Goal: Information Seeking & Learning: Learn about a topic

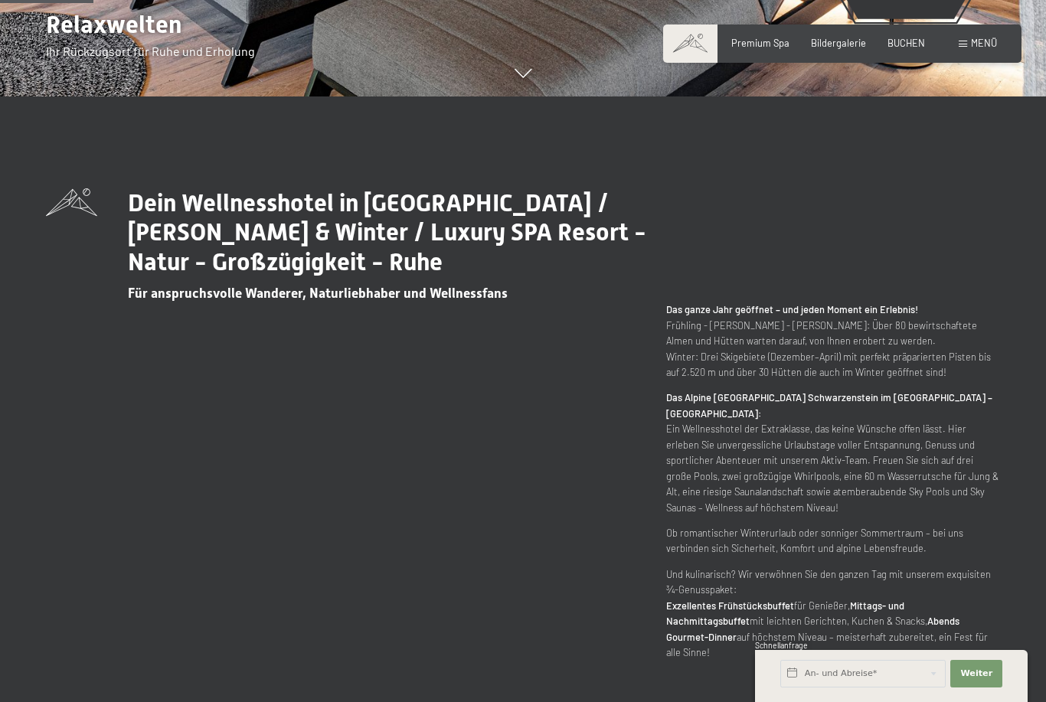
click at [123, 585] on div "Dein Wellnesshotel in Südtirol / Sommer & Winter / Luxury SPA Resort - Natur - …" at bounding box center [523, 424] width 954 height 473
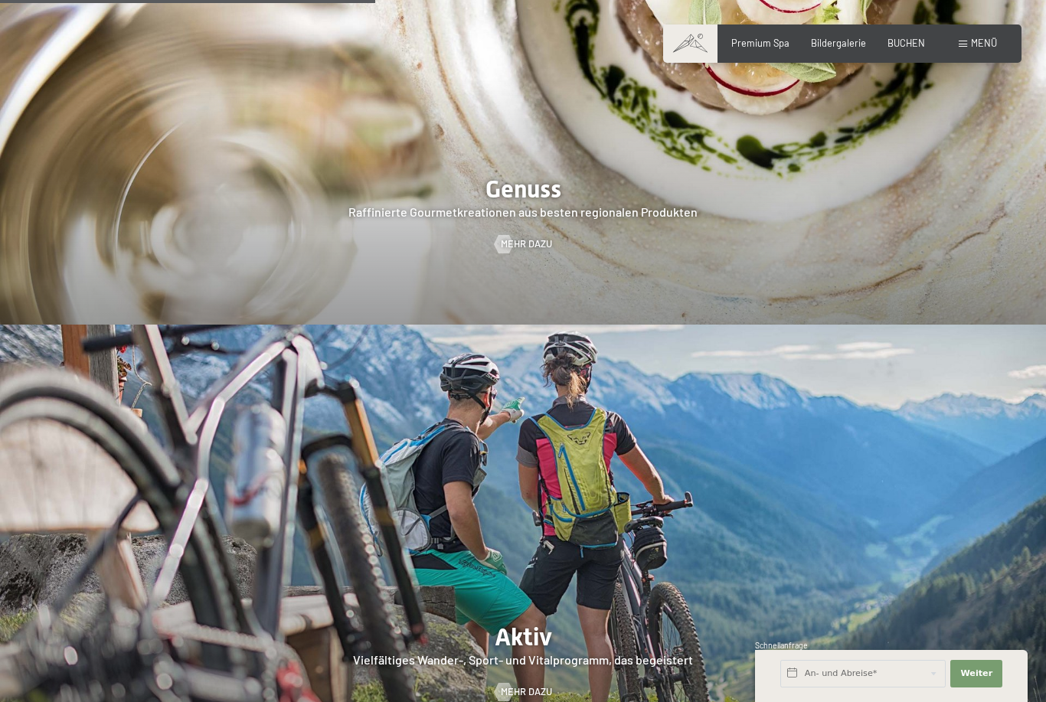
scroll to position [2487, 0]
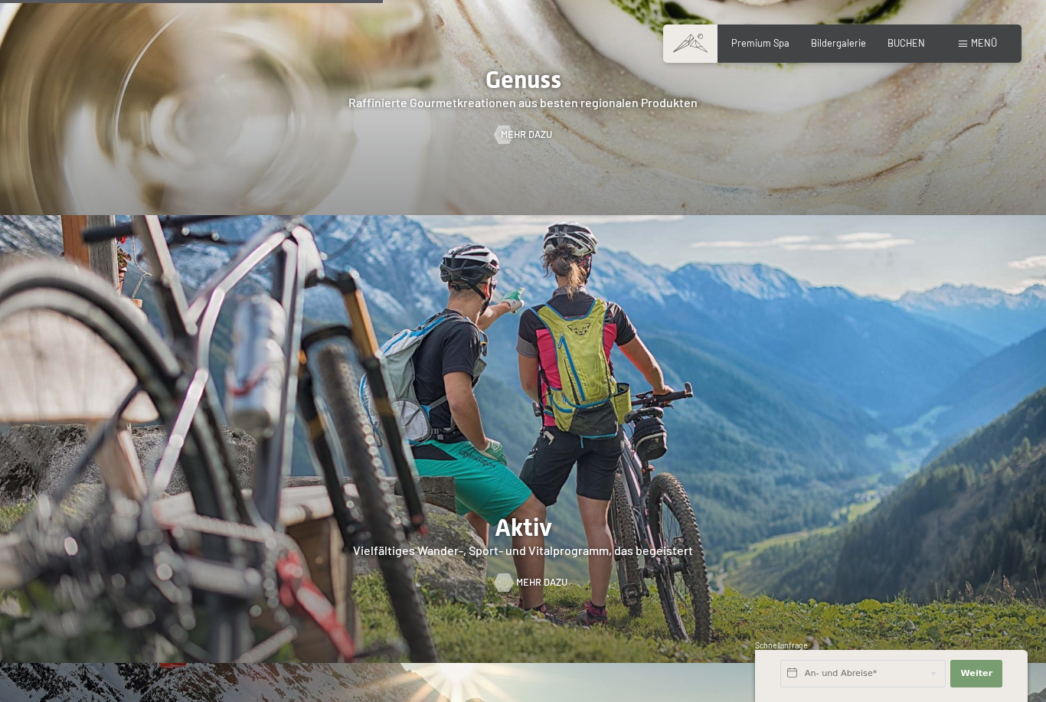
click at [523, 590] on span "Mehr dazu" at bounding box center [541, 583] width 51 height 14
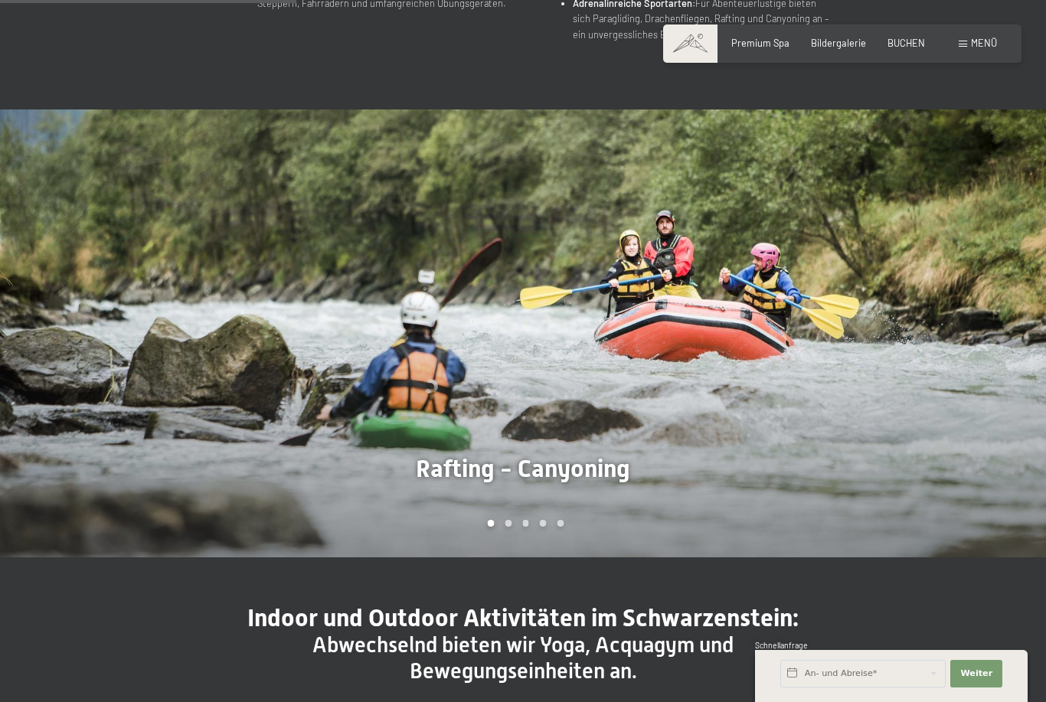
scroll to position [930, 0]
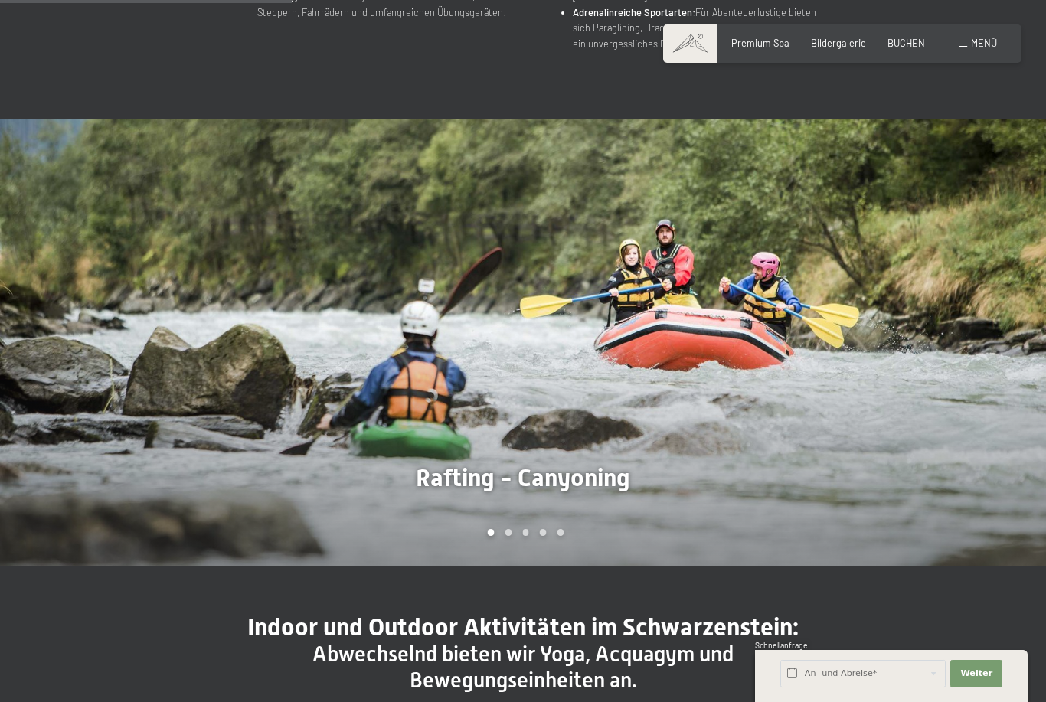
click at [282, 412] on div at bounding box center [261, 343] width 523 height 448
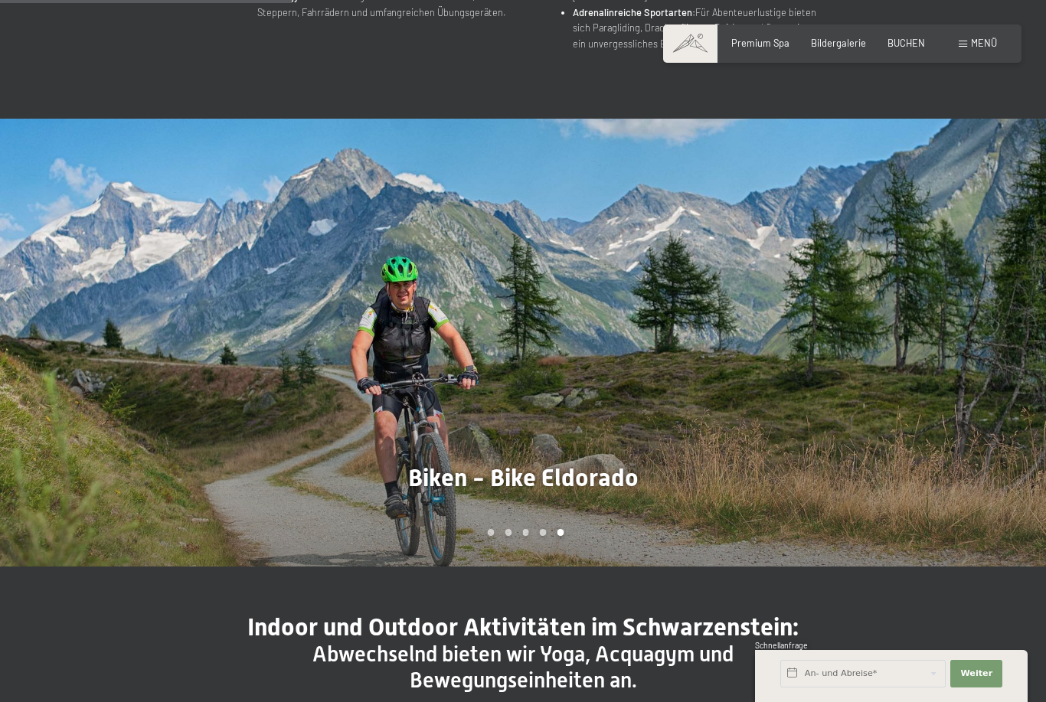
click at [283, 417] on div at bounding box center [261, 343] width 523 height 448
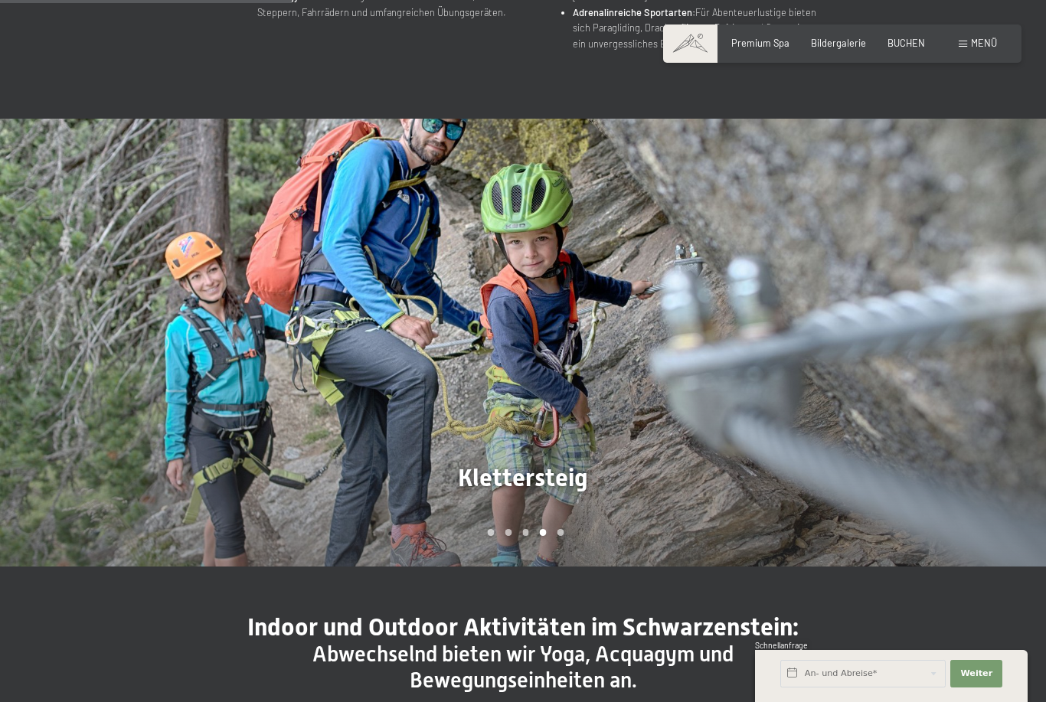
click at [298, 439] on div at bounding box center [261, 343] width 523 height 448
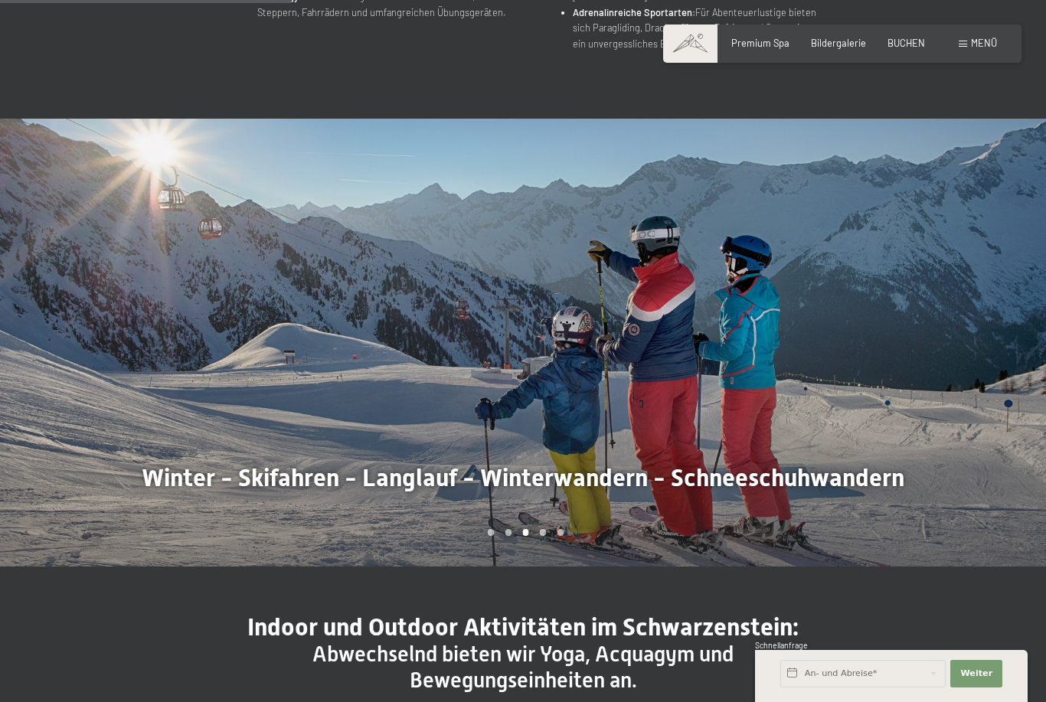
click at [277, 414] on div at bounding box center [261, 343] width 523 height 448
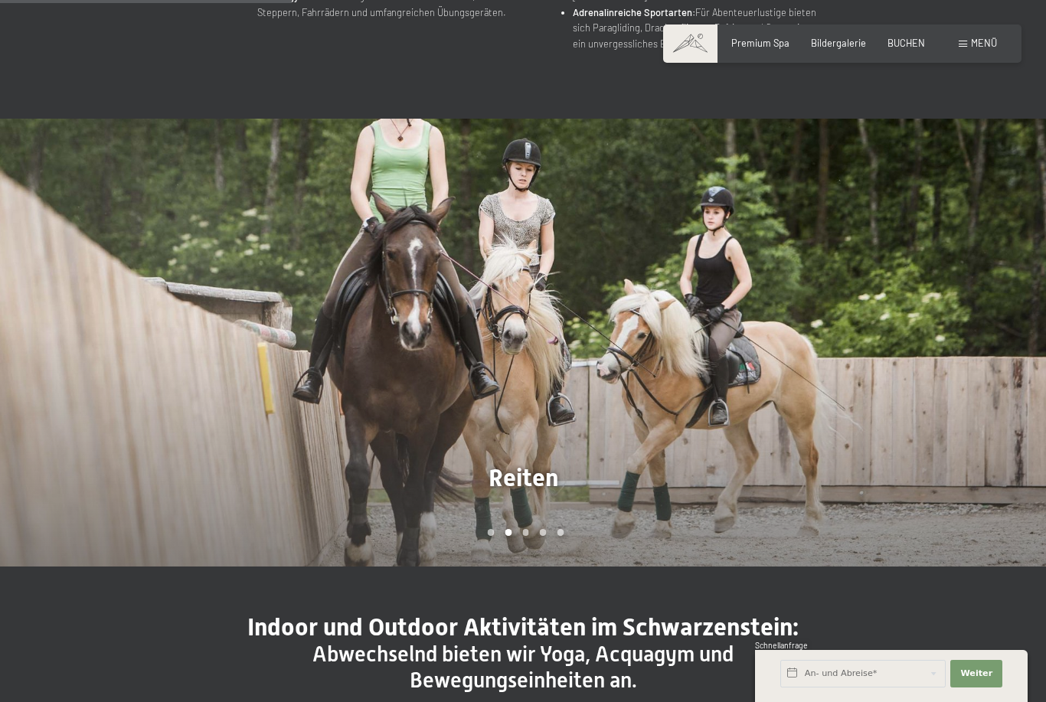
click at [257, 410] on div at bounding box center [261, 343] width 523 height 448
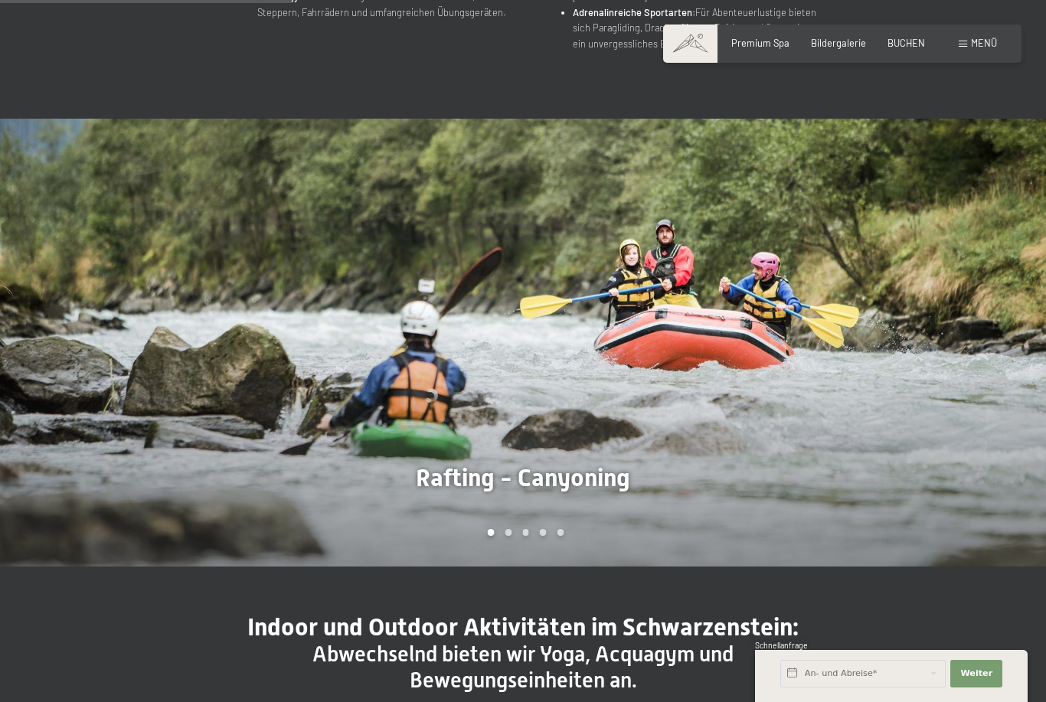
click at [273, 416] on div at bounding box center [261, 343] width 523 height 448
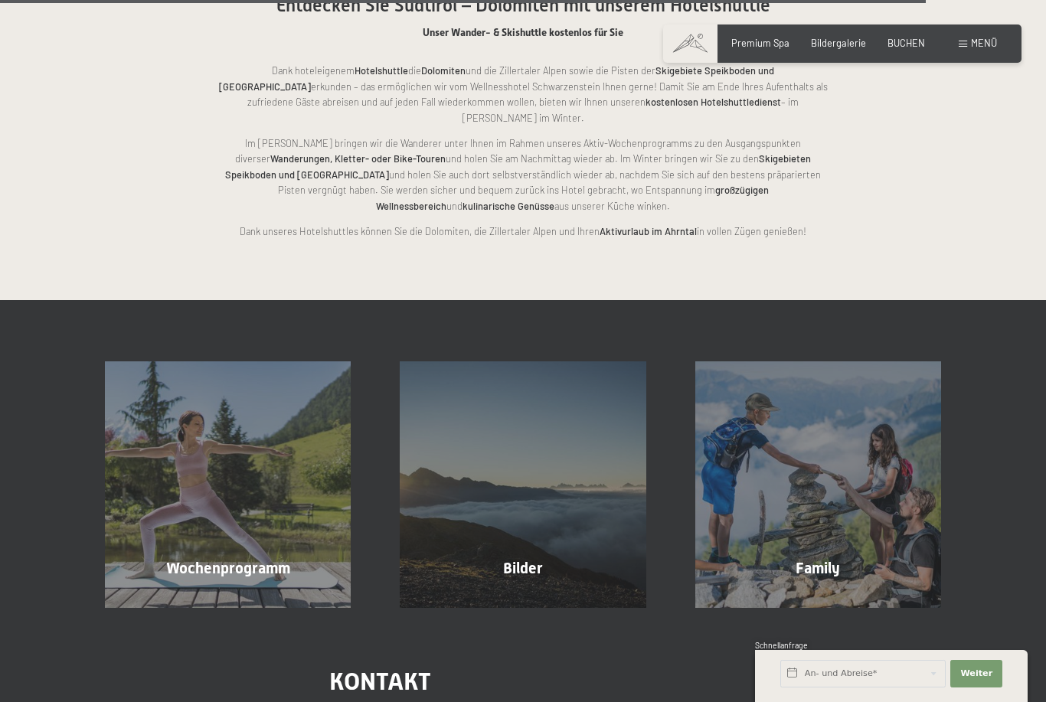
scroll to position [2965, 0]
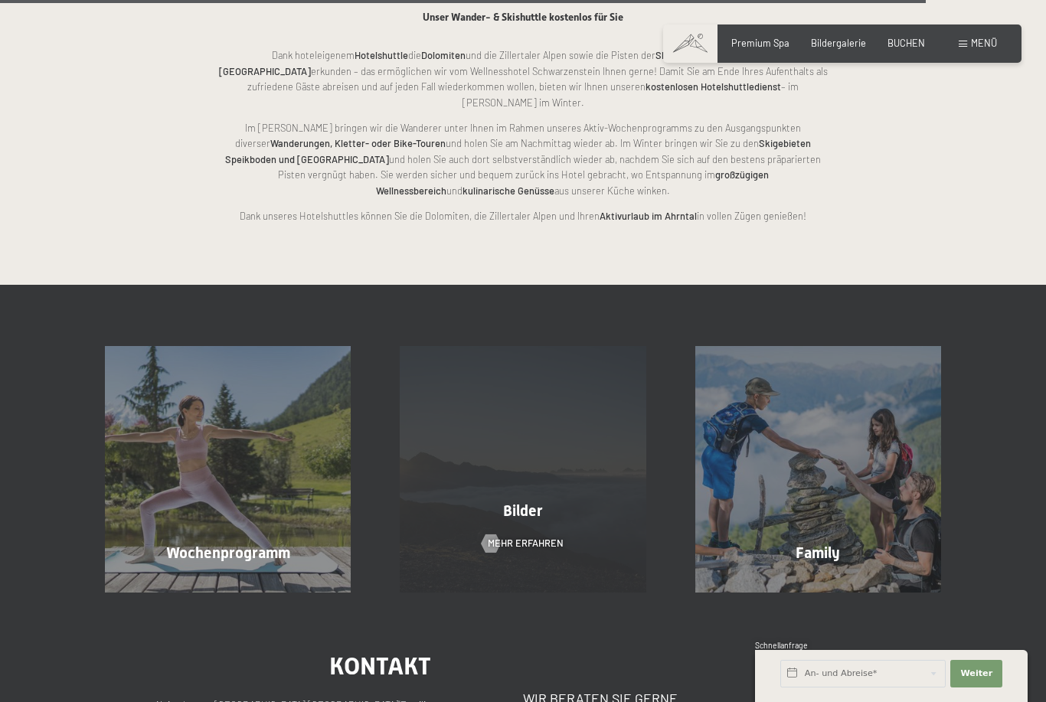
click at [461, 456] on div "Bilder Mehr erfahren" at bounding box center [522, 469] width 295 height 246
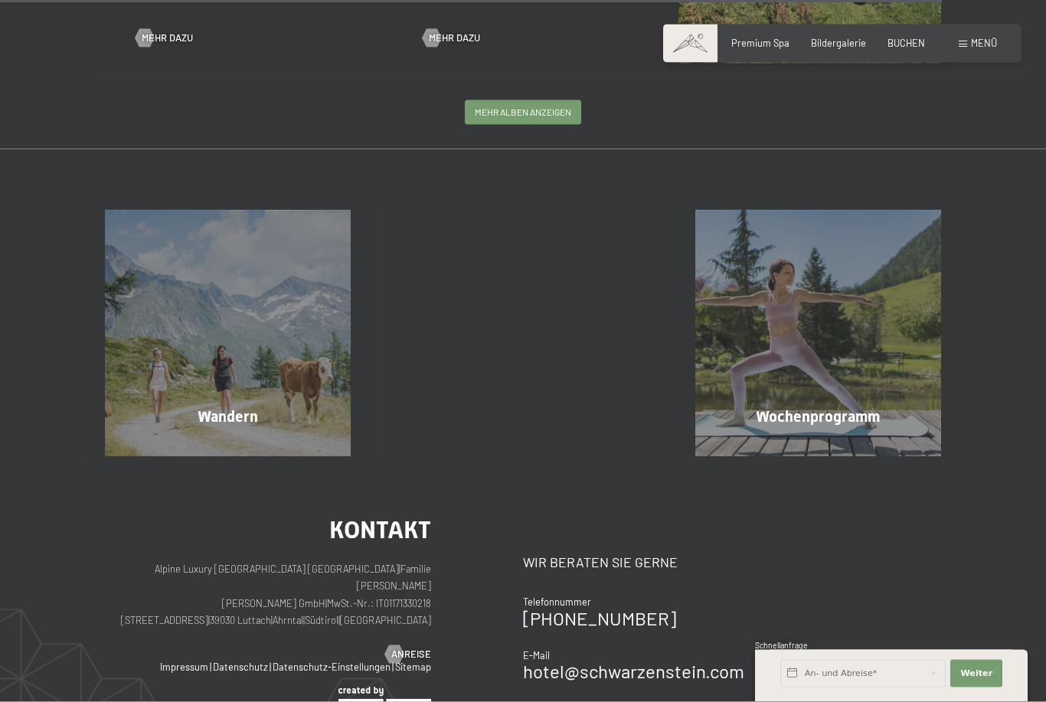
scroll to position [3095, 0]
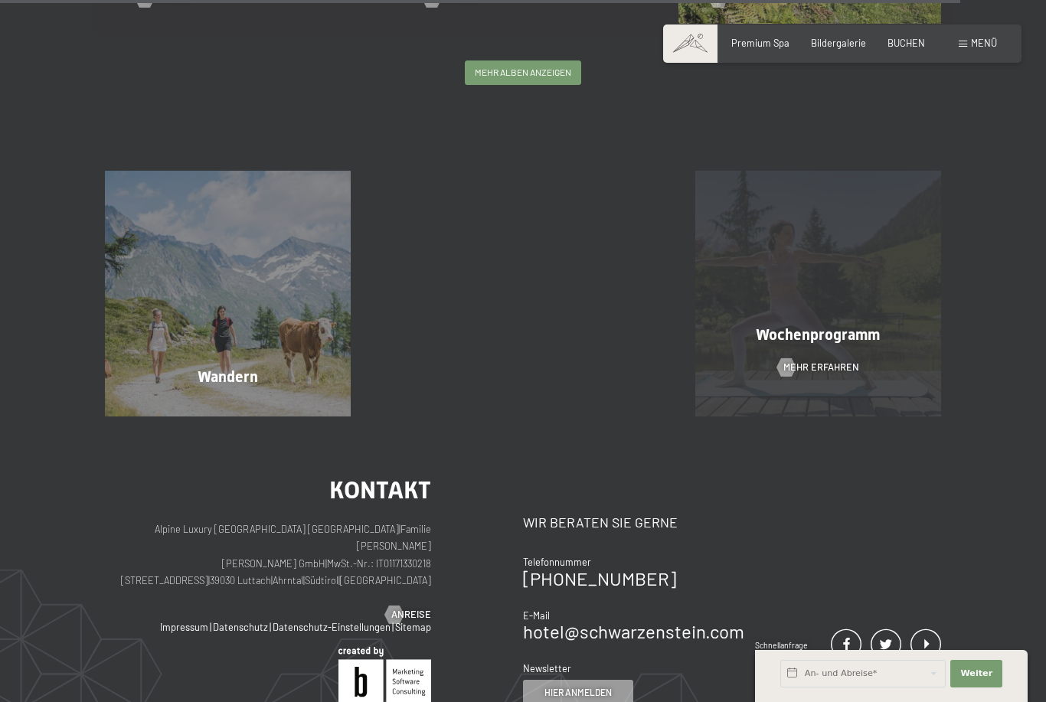
click at [766, 360] on div "Wochenprogramm Mehr erfahren" at bounding box center [818, 294] width 295 height 246
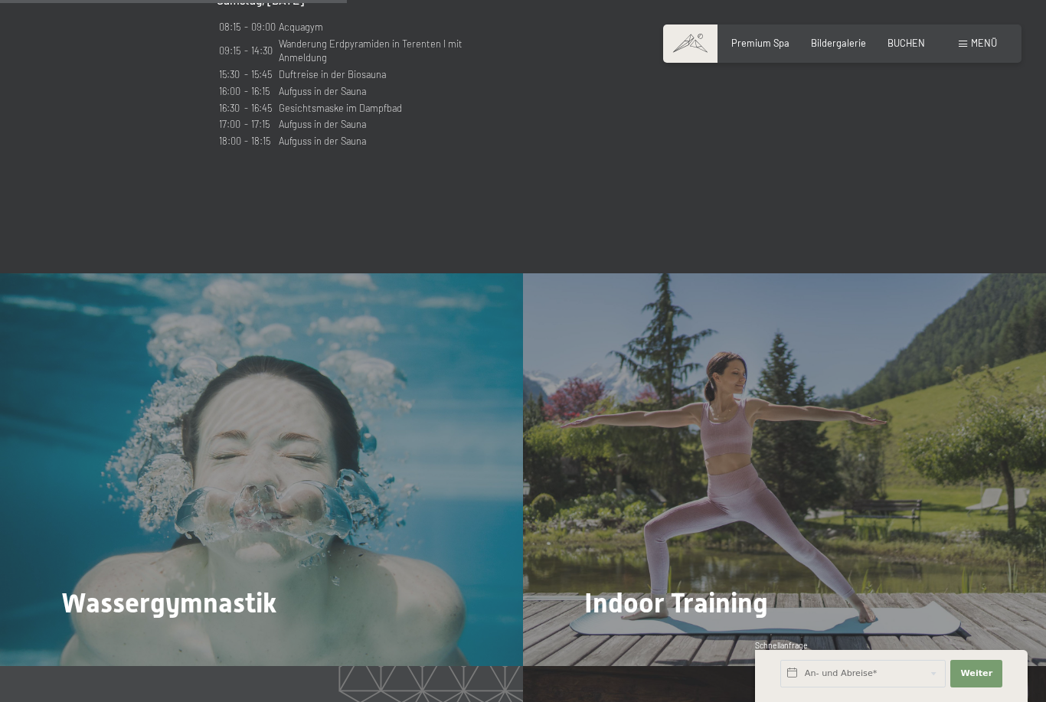
scroll to position [1738, 0]
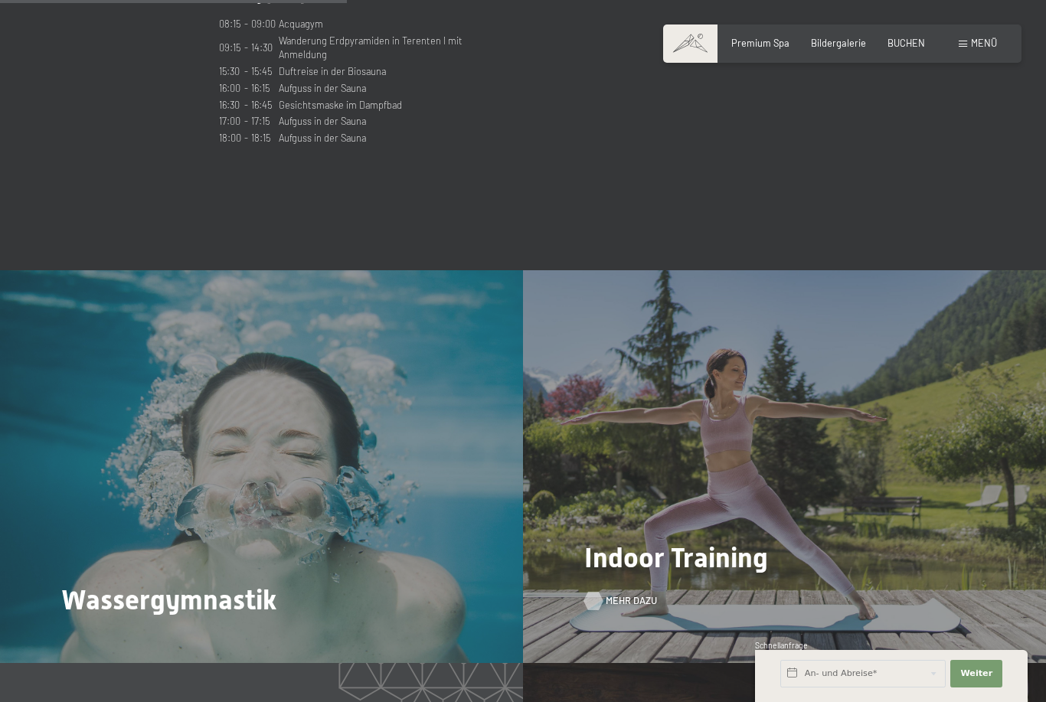
click at [622, 594] on span "Mehr dazu" at bounding box center [631, 601] width 51 height 14
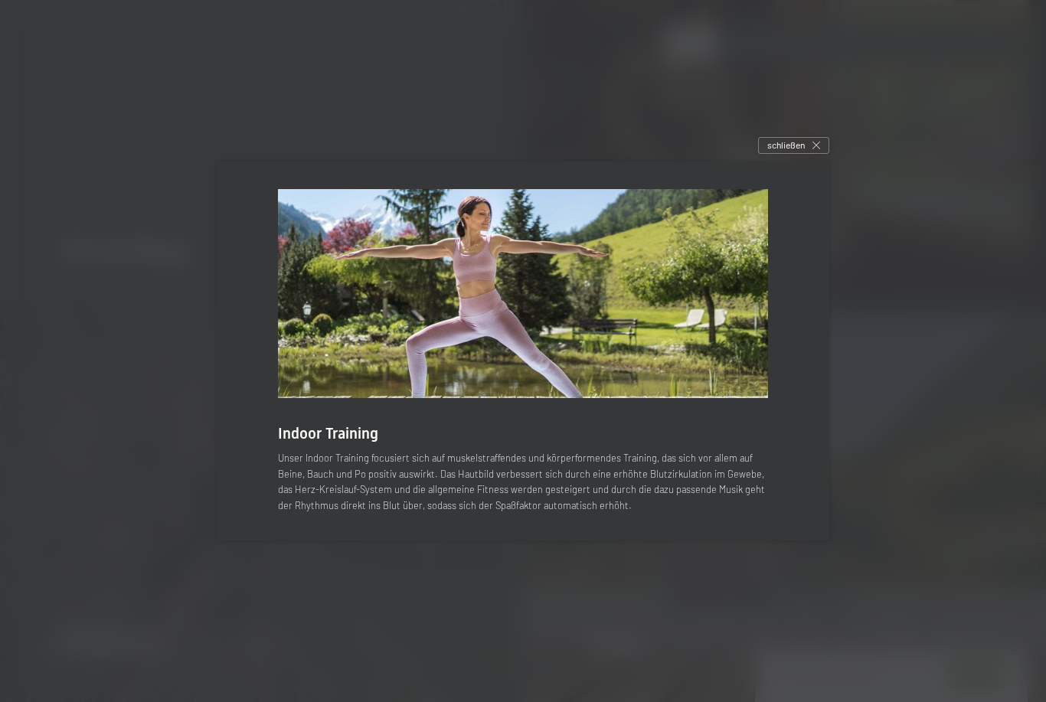
scroll to position [2479, 0]
click at [333, 494] on p "Unser Indoor Training focusiert sich auf muskelstraffendes und körperformendes …" at bounding box center [523, 481] width 490 height 63
click at [778, 154] on div "schließen" at bounding box center [793, 145] width 71 height 17
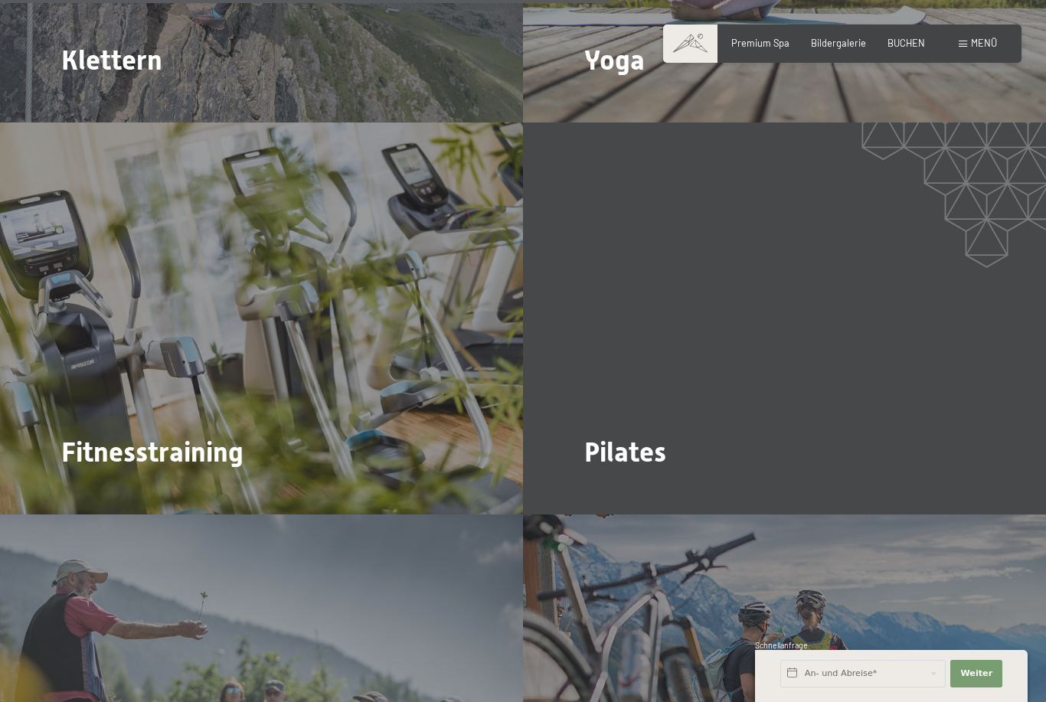
scroll to position [3079, 0]
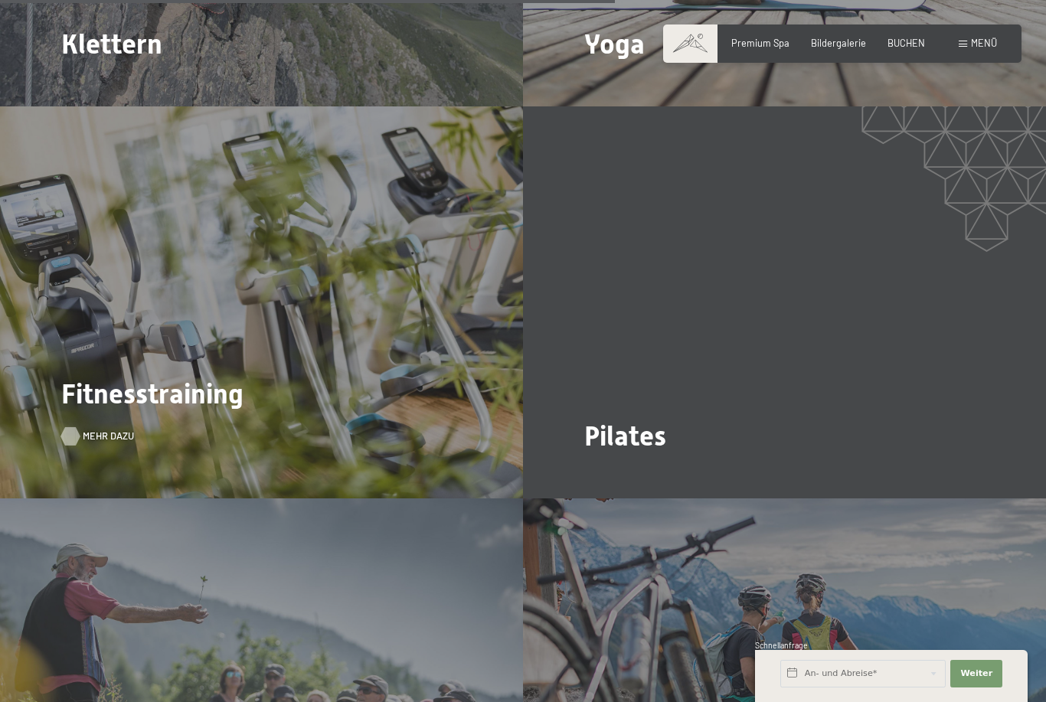
click at [109, 430] on span "Mehr dazu" at bounding box center [108, 437] width 51 height 14
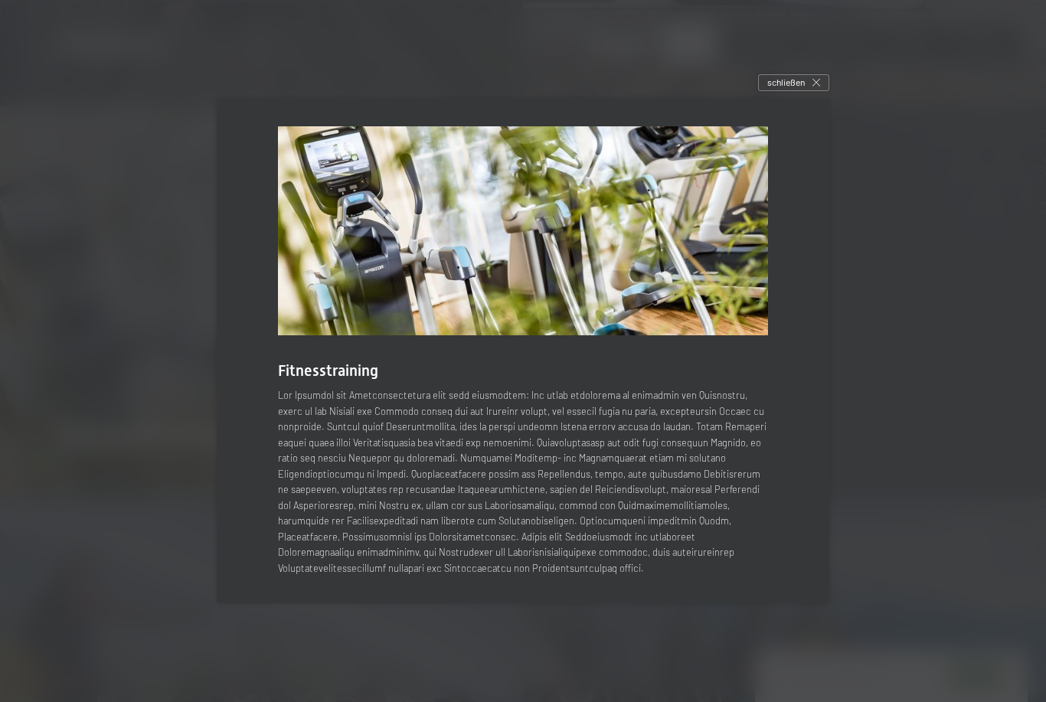
click at [1024, 545] on div at bounding box center [523, 351] width 1046 height 702
